Goal: Find contact information: Obtain details needed to contact an individual or organization

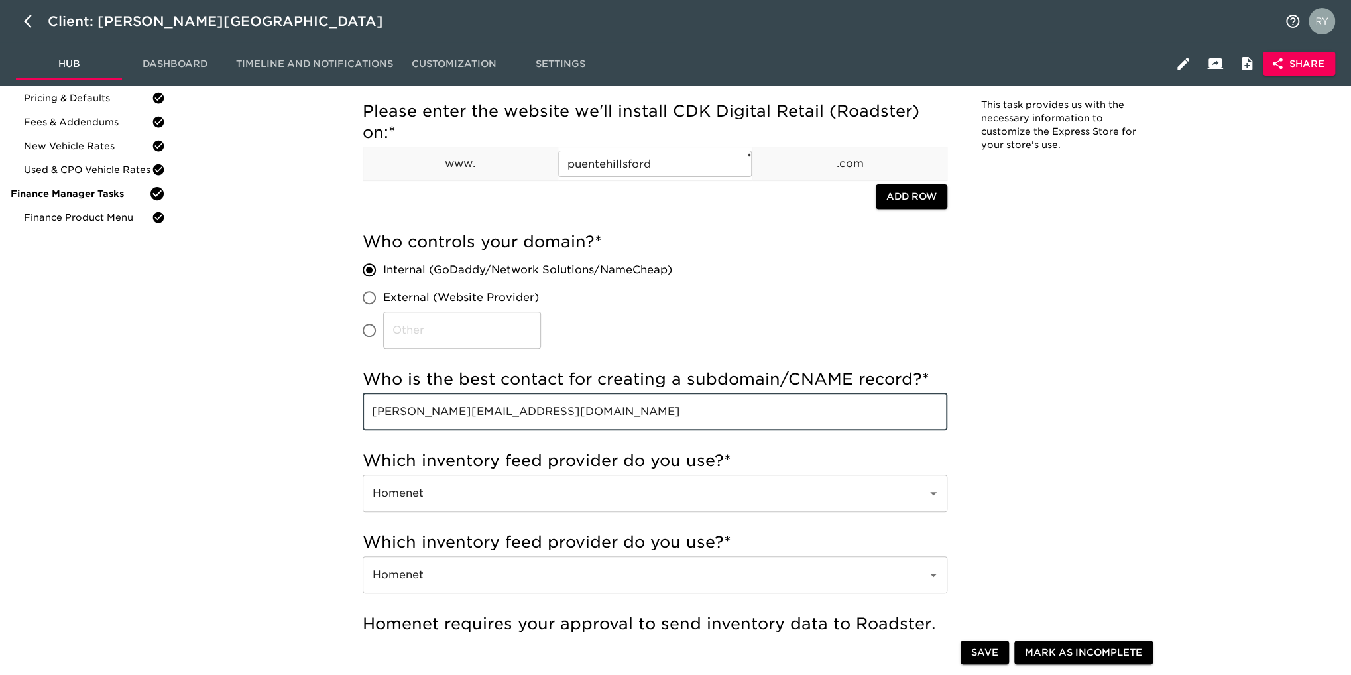
scroll to position [199, 0]
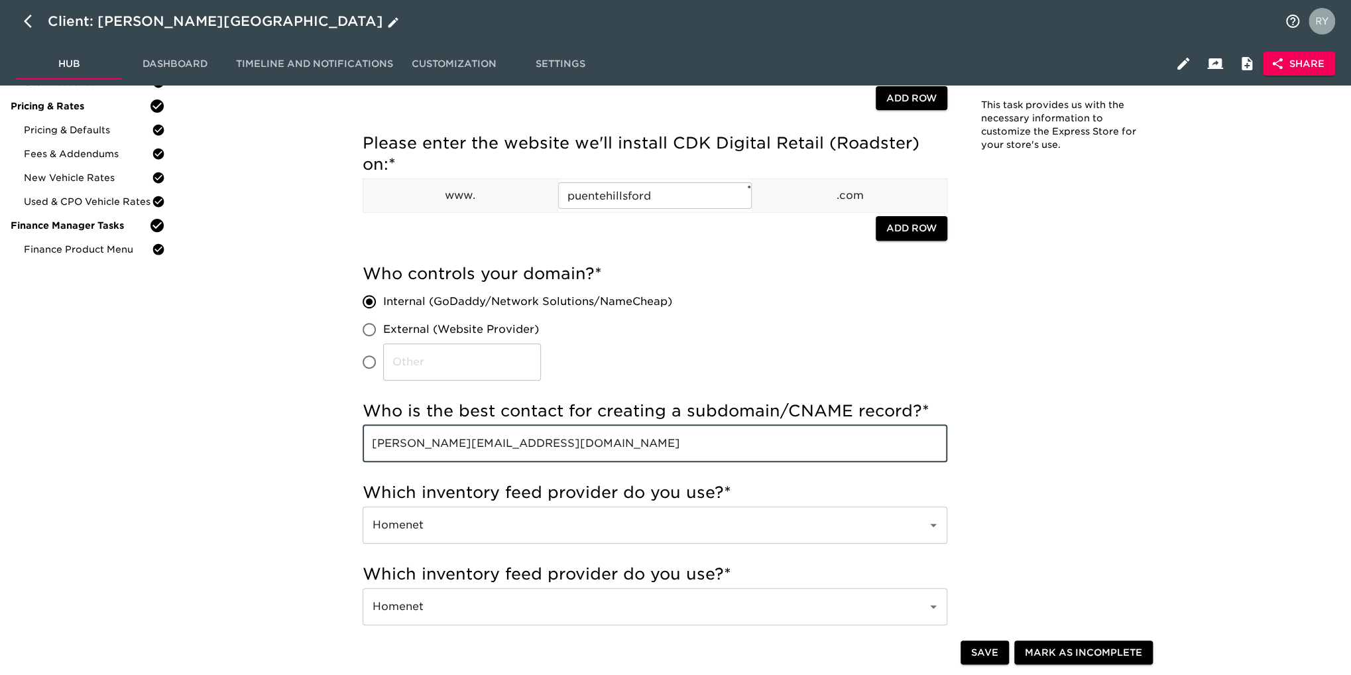
click at [28, 20] on icon "button" at bounding box center [32, 21] width 16 height 16
select select "10"
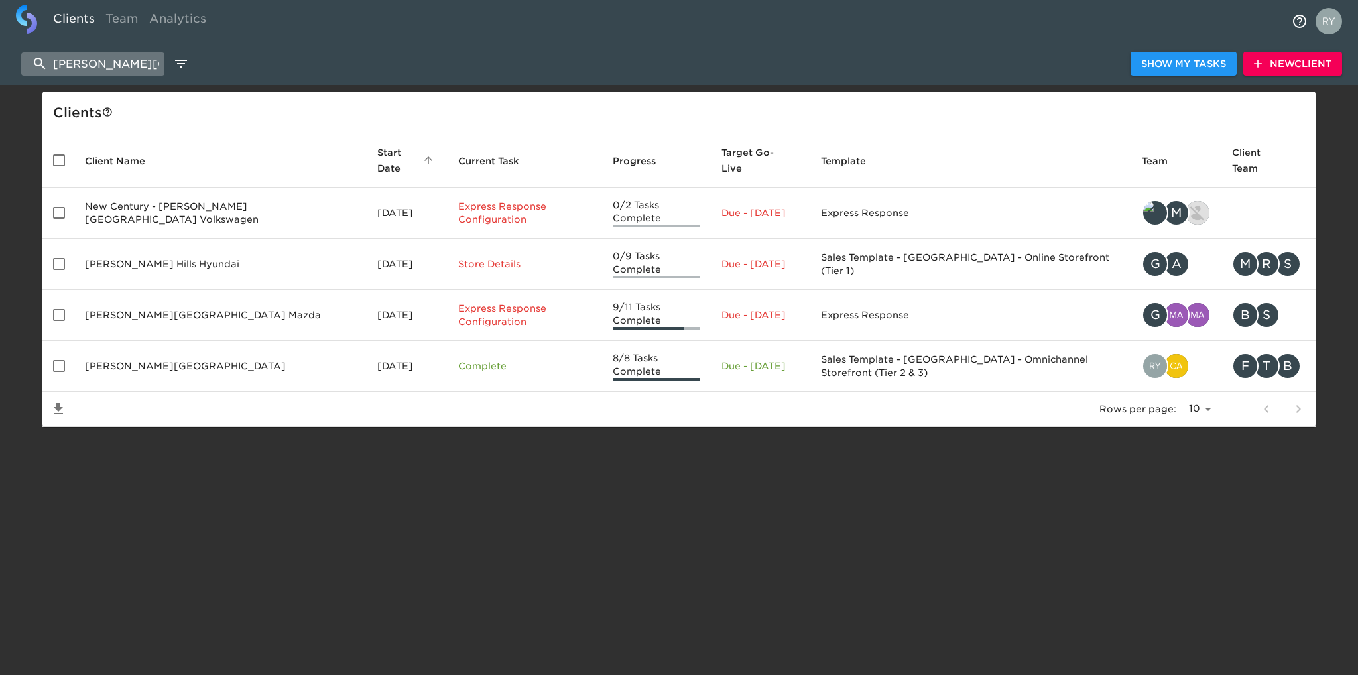
drag, startPoint x: 127, startPoint y: 68, endPoint x: 47, endPoint y: 68, distance: 79.6
click at [47, 68] on input "[PERSON_NAME][GEOGRAPHIC_DATA]" at bounding box center [92, 63] width 143 height 23
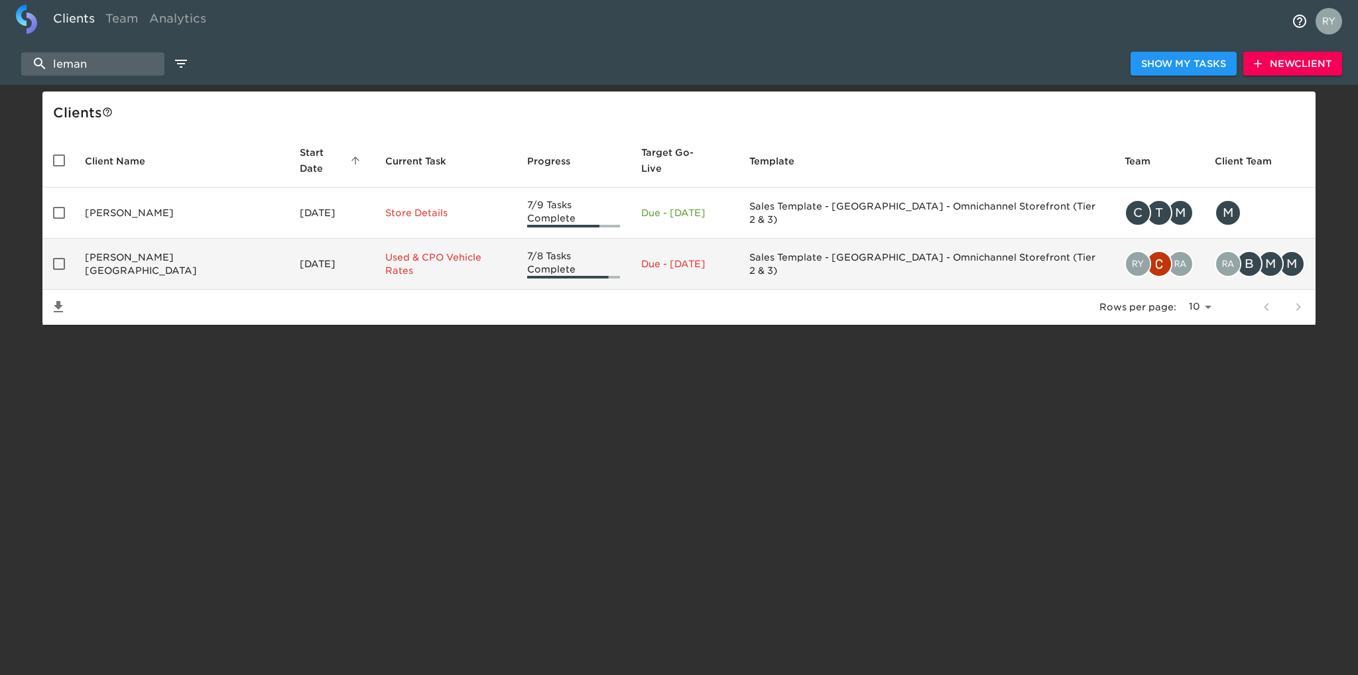
type input "leman"
click at [129, 245] on td "[PERSON_NAME][GEOGRAPHIC_DATA]" at bounding box center [181, 264] width 215 height 51
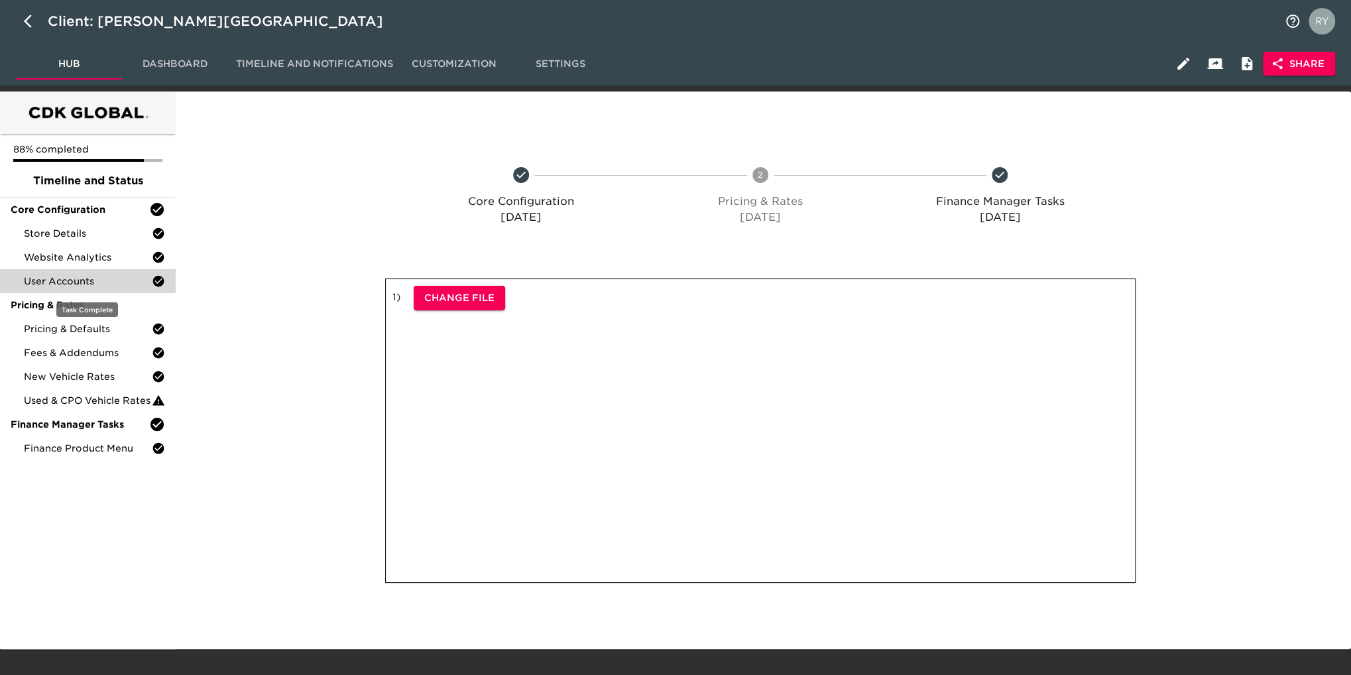
click at [84, 288] on div "User Accounts" at bounding box center [88, 281] width 176 height 24
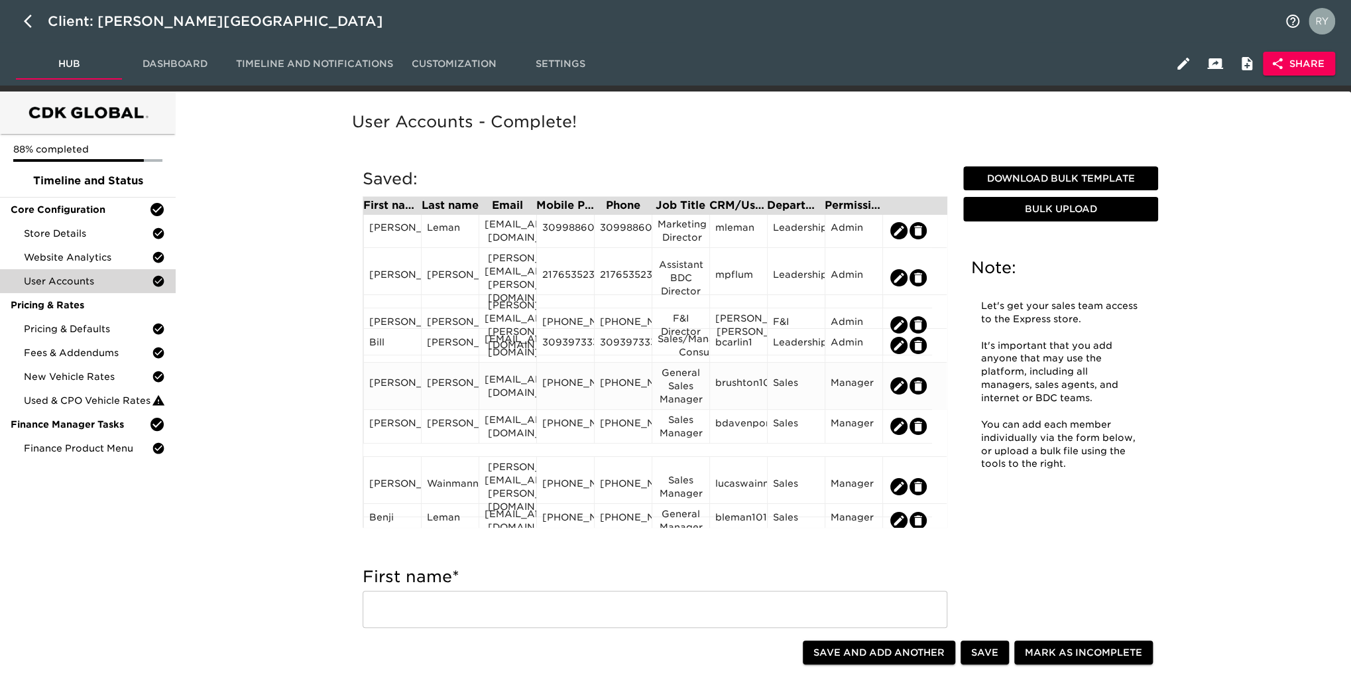
click at [645, 396] on div "[PHONE_NUMBER]" at bounding box center [623, 386] width 46 height 20
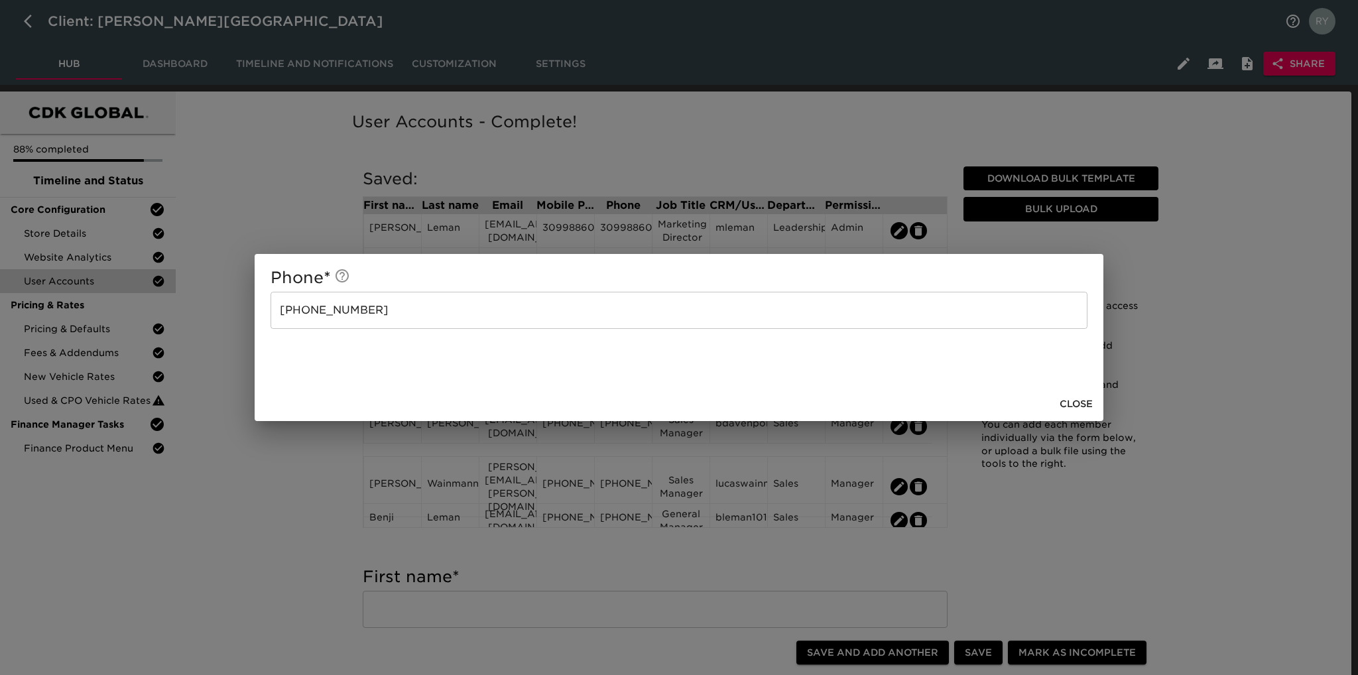
click at [257, 525] on div "Phone * [PHONE_NUMBER] ​ Close" at bounding box center [679, 337] width 1358 height 675
